Goal: Task Accomplishment & Management: Use online tool/utility

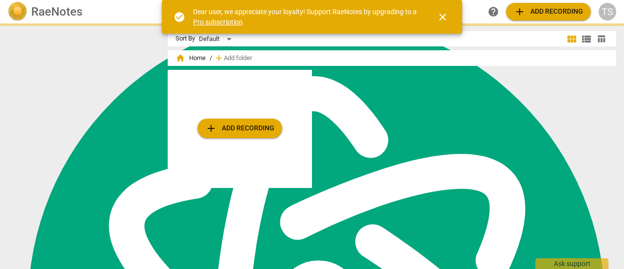
scroll to position [3915, 0]
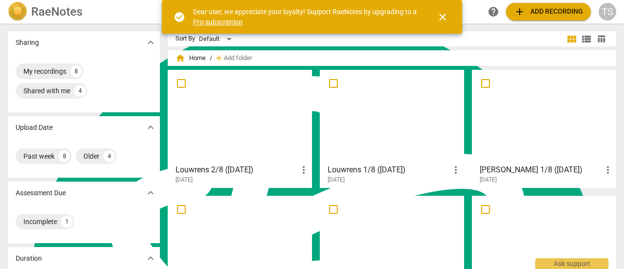
click at [555, 15] on span "add Add recording" at bounding box center [548, 12] width 69 height 12
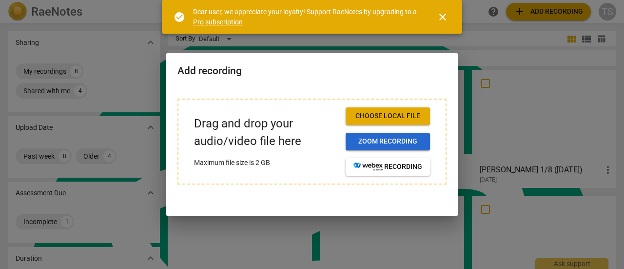
click at [377, 142] on span "Zoom recording" at bounding box center [387, 141] width 69 height 10
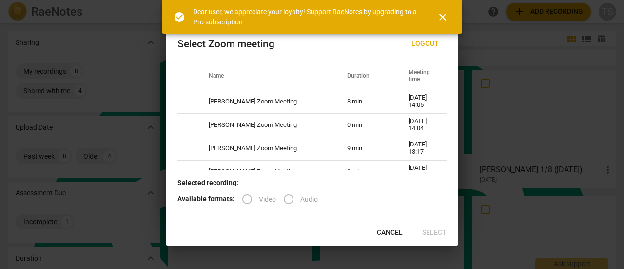
click at [445, 16] on span "close" at bounding box center [443, 17] width 12 height 12
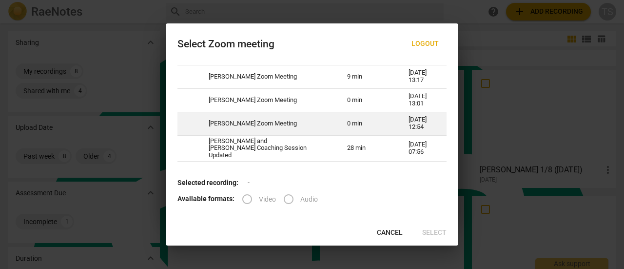
scroll to position [72, 0]
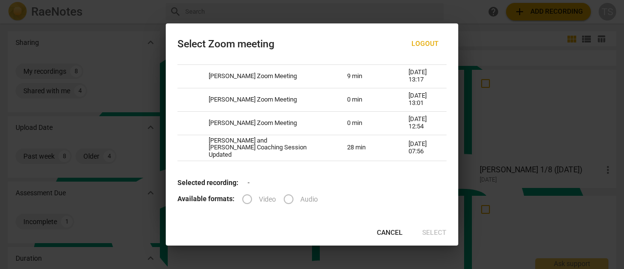
click at [394, 231] on span "Cancel" at bounding box center [390, 233] width 26 height 10
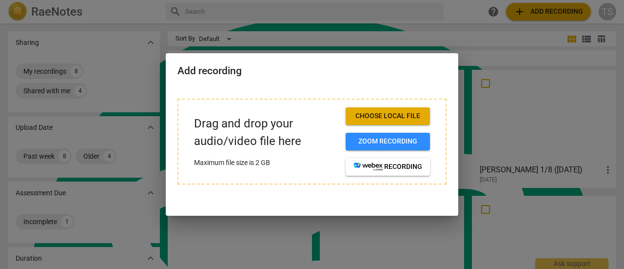
click at [386, 117] on span "Choose local file" at bounding box center [387, 116] width 69 height 10
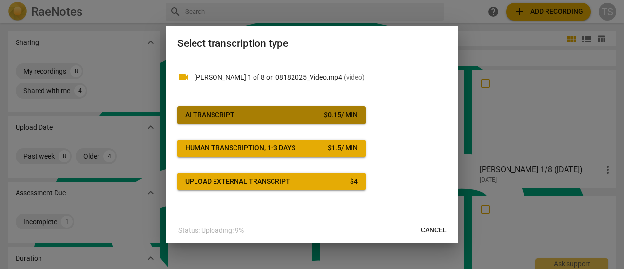
click at [300, 118] on span "AI Transcript $ 0.15 / min" at bounding box center [271, 115] width 173 height 10
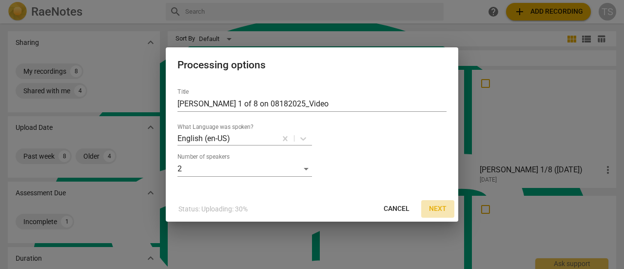
click at [439, 208] on span "Next" at bounding box center [438, 209] width 18 height 10
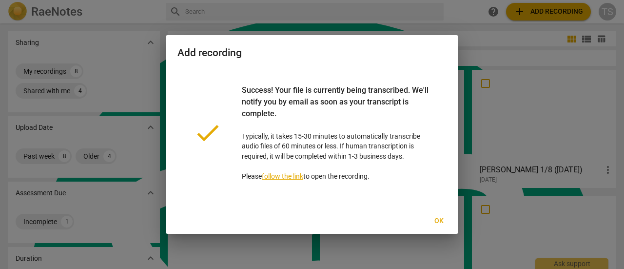
click at [437, 221] on span "Ok" at bounding box center [439, 221] width 16 height 10
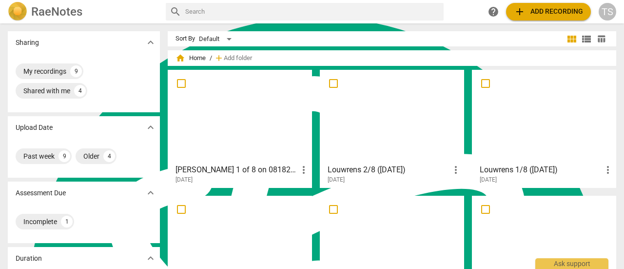
click at [356, 118] on div at bounding box center [391, 116] width 137 height 86
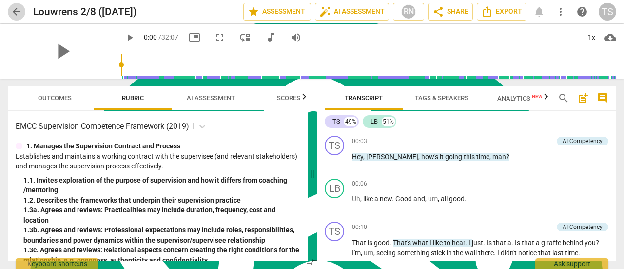
click at [19, 13] on span "arrow_back" at bounding box center [17, 12] width 12 height 12
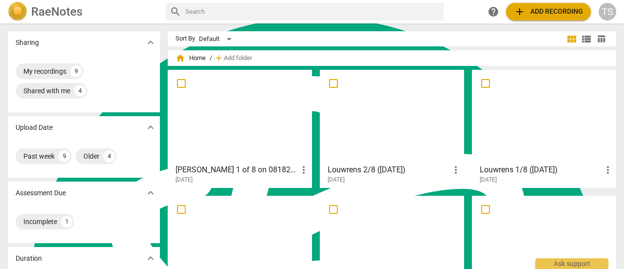
click at [229, 114] on div at bounding box center [239, 116] width 137 height 86
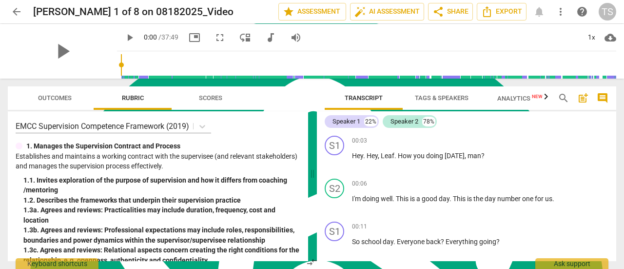
click at [442, 98] on span "Tags & Speakers" at bounding box center [442, 97] width 54 height 7
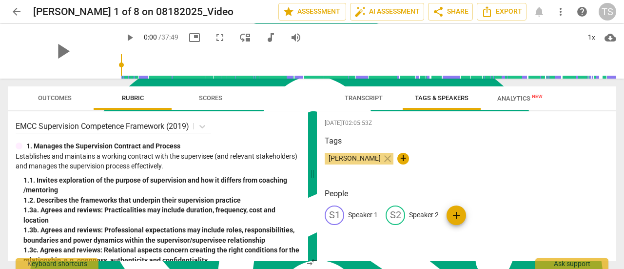
click at [369, 214] on p "Speaker 1" at bounding box center [363, 215] width 30 height 10
type textarea "Speaker 1"
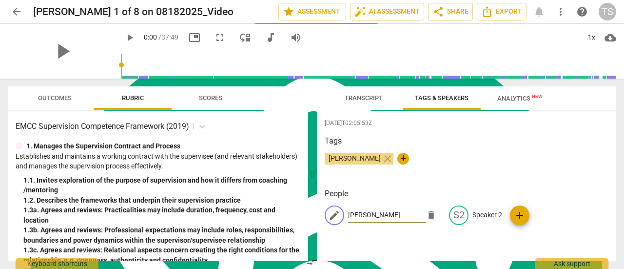
type input "[PERSON_NAME]"
click at [491, 213] on p "Speaker 2" at bounding box center [487, 215] width 30 height 10
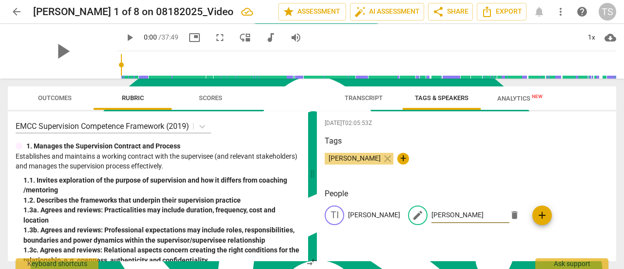
type input "[PERSON_NAME]"
click at [353, 92] on span "Transcript" at bounding box center [363, 98] width 61 height 13
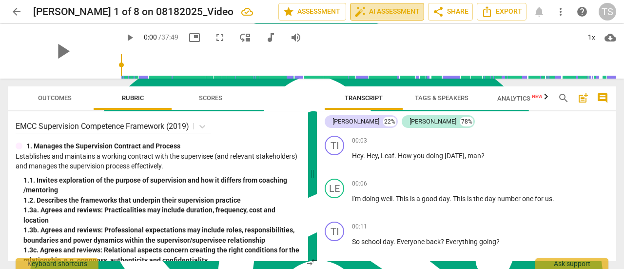
click at [398, 13] on span "auto_fix_high AI Assessment" at bounding box center [386, 12] width 65 height 12
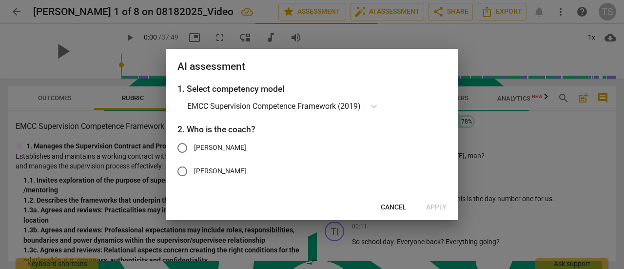
click at [183, 148] on input "[PERSON_NAME]" at bounding box center [182, 147] width 23 height 23
radio input "true"
click at [442, 204] on span "Apply" at bounding box center [436, 207] width 20 height 10
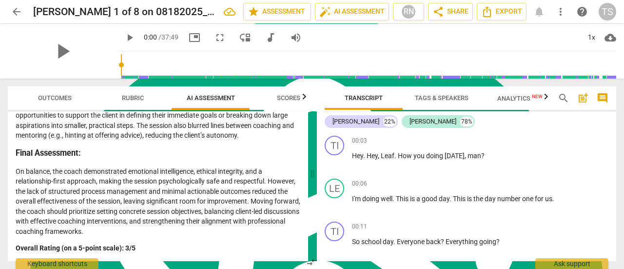
scroll to position [1464, 0]
click at [498, 15] on span "Export" at bounding box center [501, 12] width 41 height 12
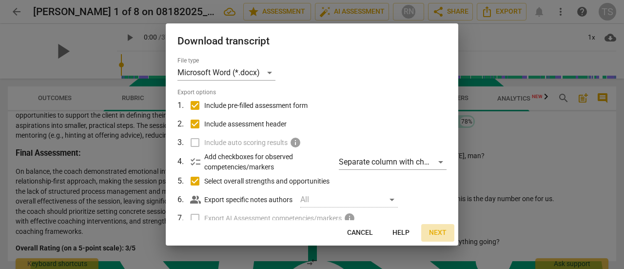
click at [442, 234] on span "Next" at bounding box center [438, 233] width 18 height 10
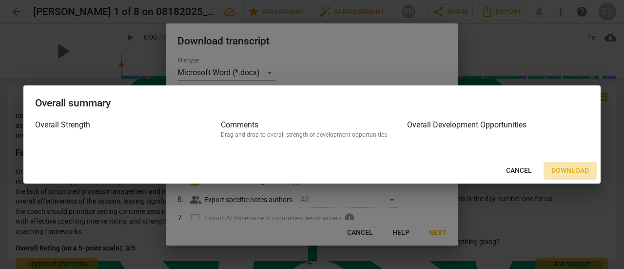
click at [559, 170] on span "Download" at bounding box center [570, 171] width 38 height 10
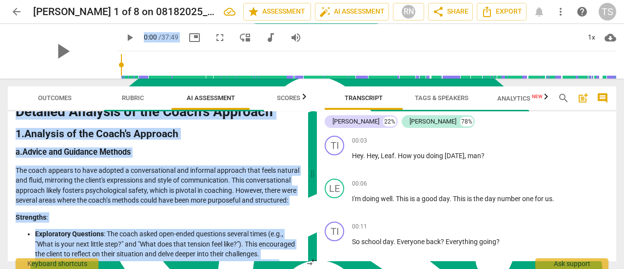
scroll to position [0, 0]
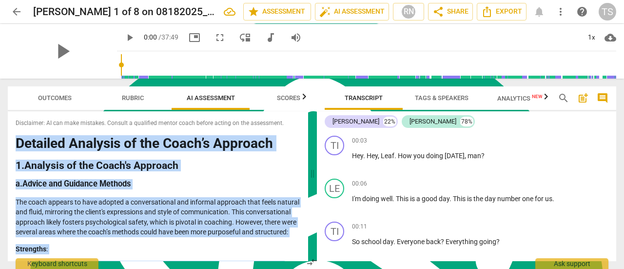
drag, startPoint x: 142, startPoint y: 252, endPoint x: 15, endPoint y: 134, distance: 173.8
click at [15, 134] on div "Disclaimer: AI can make mistakes. Consult a qualified mentor coach before actin…" at bounding box center [158, 186] width 300 height 150
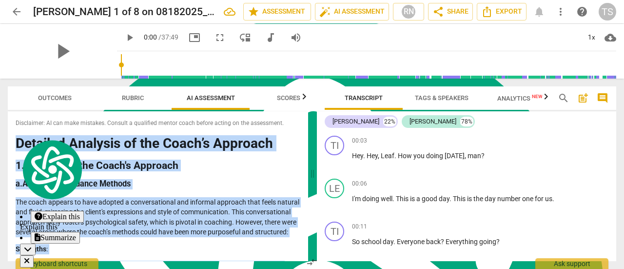
copy div "Loremips Dolorsit am con Adipi’e Seddoeiu 9. Temporin ut lab Etdol'm Aliquaen a…"
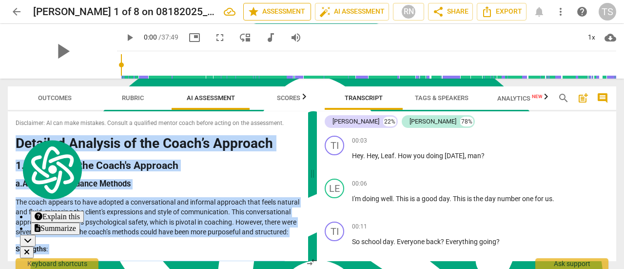
click at [290, 15] on span "star Assessment" at bounding box center [277, 12] width 59 height 12
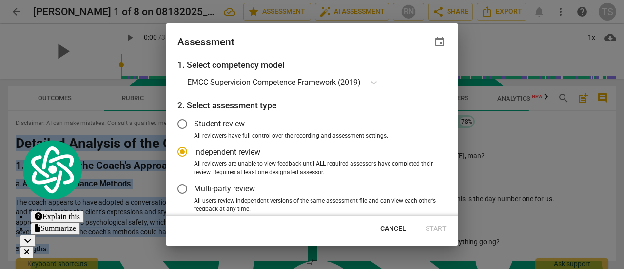
click at [388, 228] on span "Cancel" at bounding box center [393, 229] width 26 height 10
radio input "false"
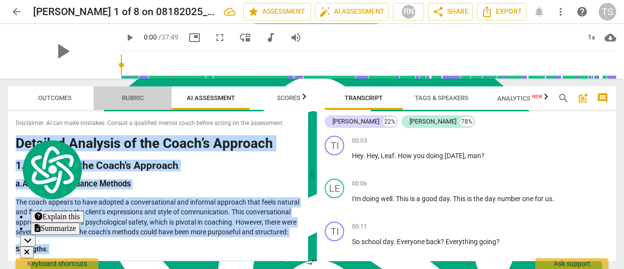
click at [135, 93] on span "Rubric" at bounding box center [132, 98] width 45 height 13
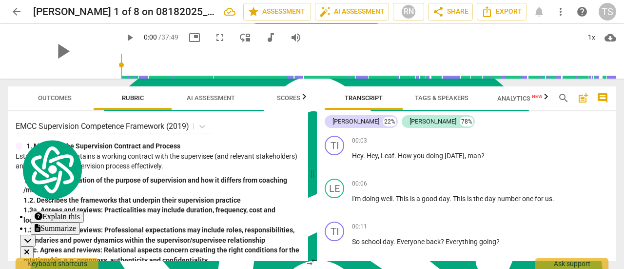
click at [267, 149] on div "1. Manages the Supervision Contract and Process" at bounding box center [158, 146] width 285 height 10
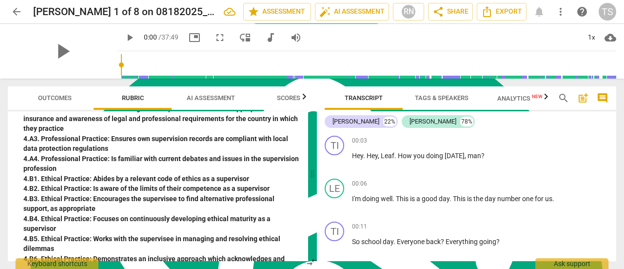
scroll to position [634, 0]
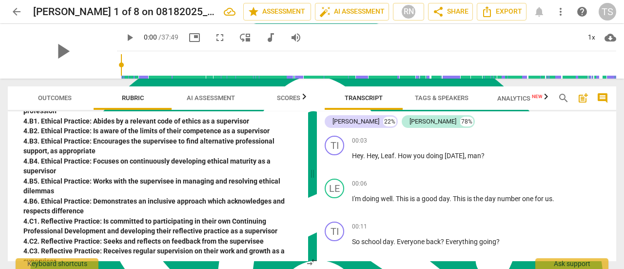
click at [52, 99] on span "Outcomes" at bounding box center [55, 97] width 34 height 7
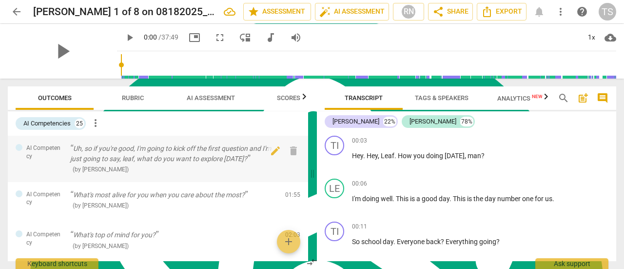
click at [96, 146] on p "Uh, so if you're good, I'm going to kick off the first question and I'm just go…" at bounding box center [173, 153] width 207 height 20
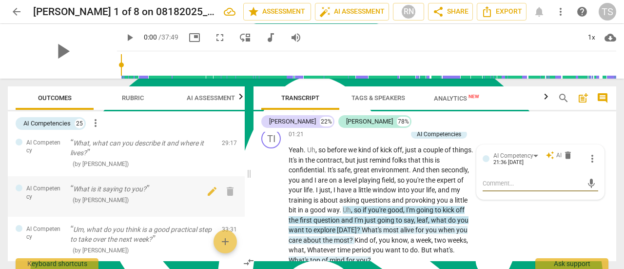
scroll to position [877, 0]
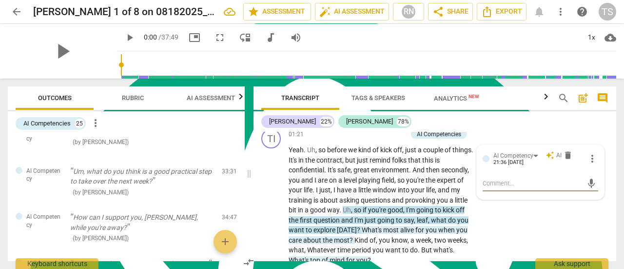
click at [460, 100] on span "Analytics New" at bounding box center [456, 98] width 45 height 7
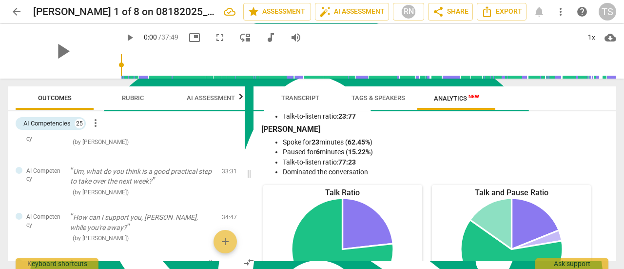
scroll to position [0, 0]
